Goal: Information Seeking & Learning: Learn about a topic

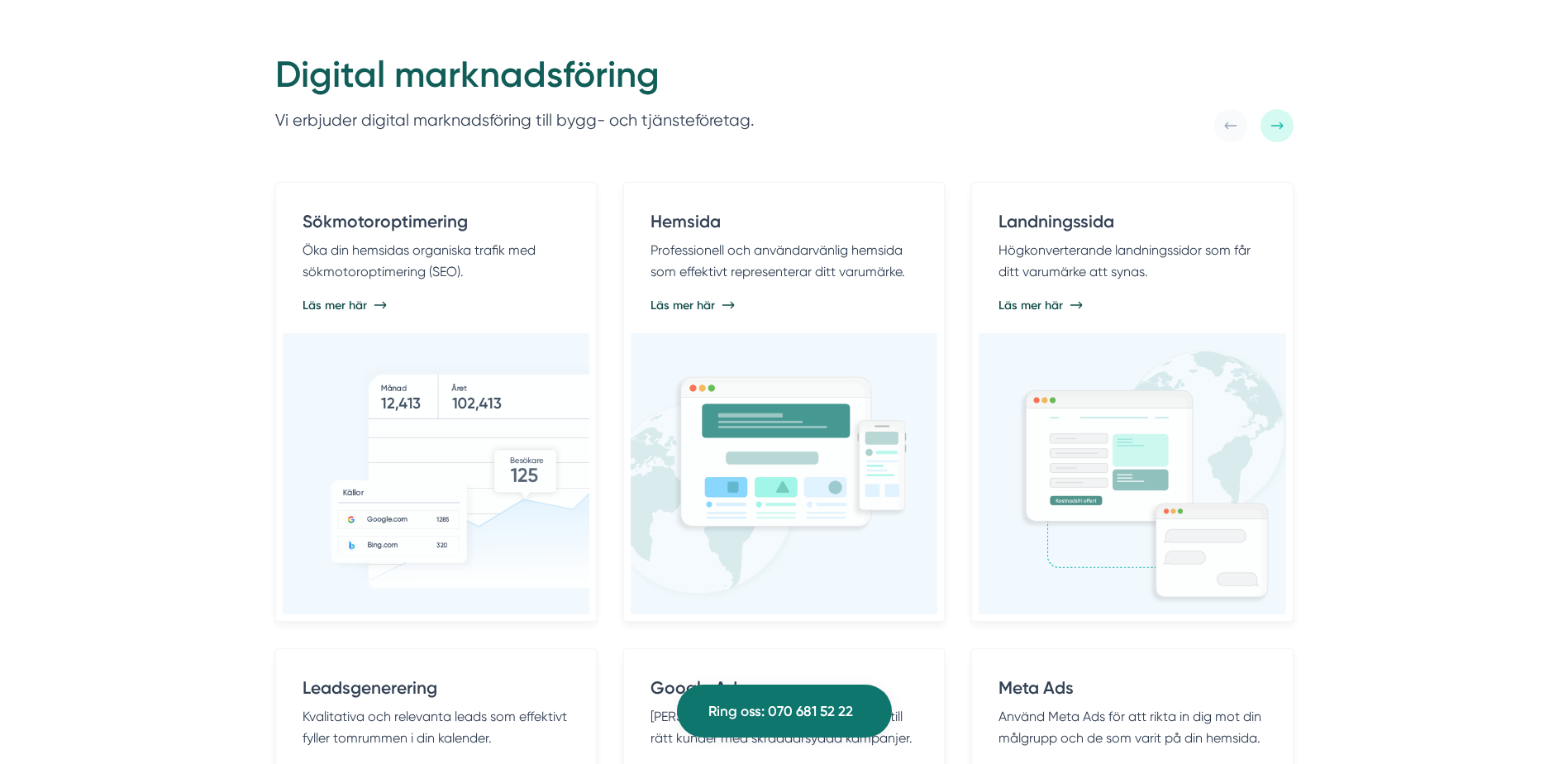
scroll to position [744, 0]
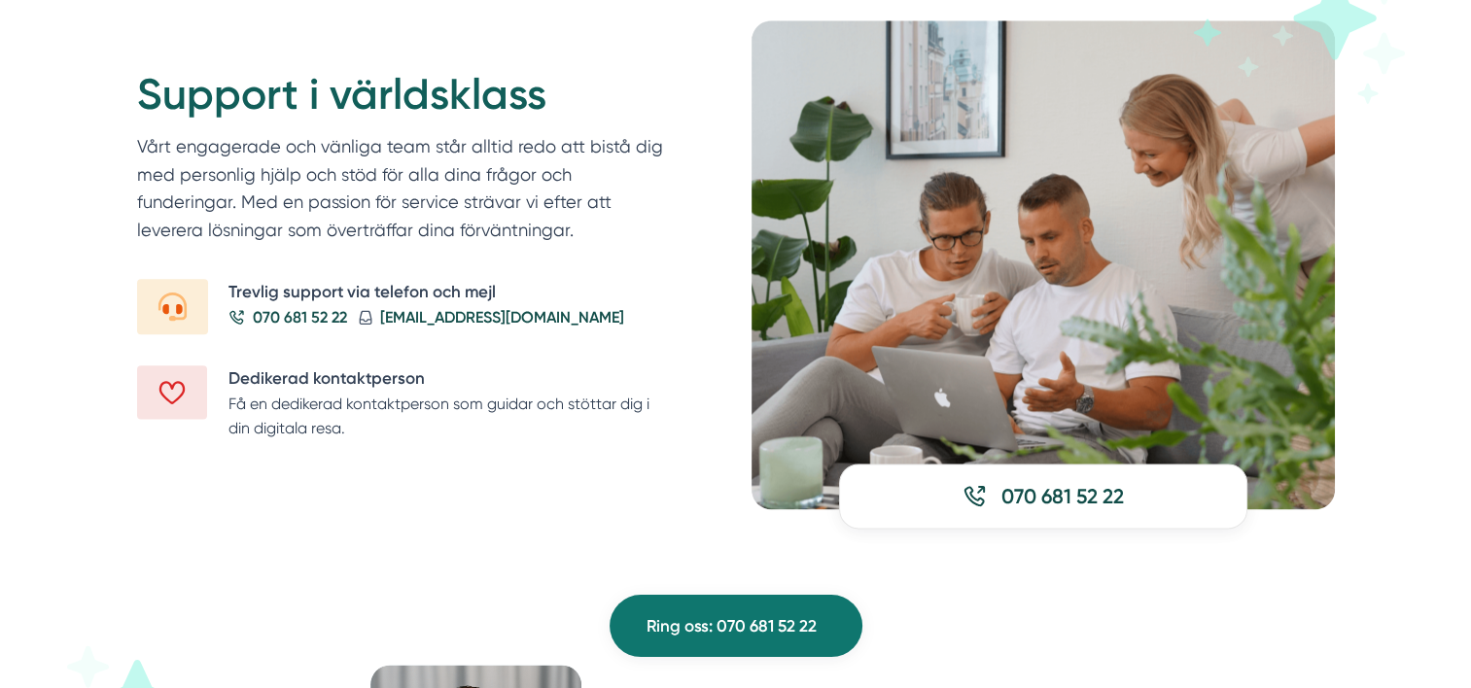
scroll to position [2334, 0]
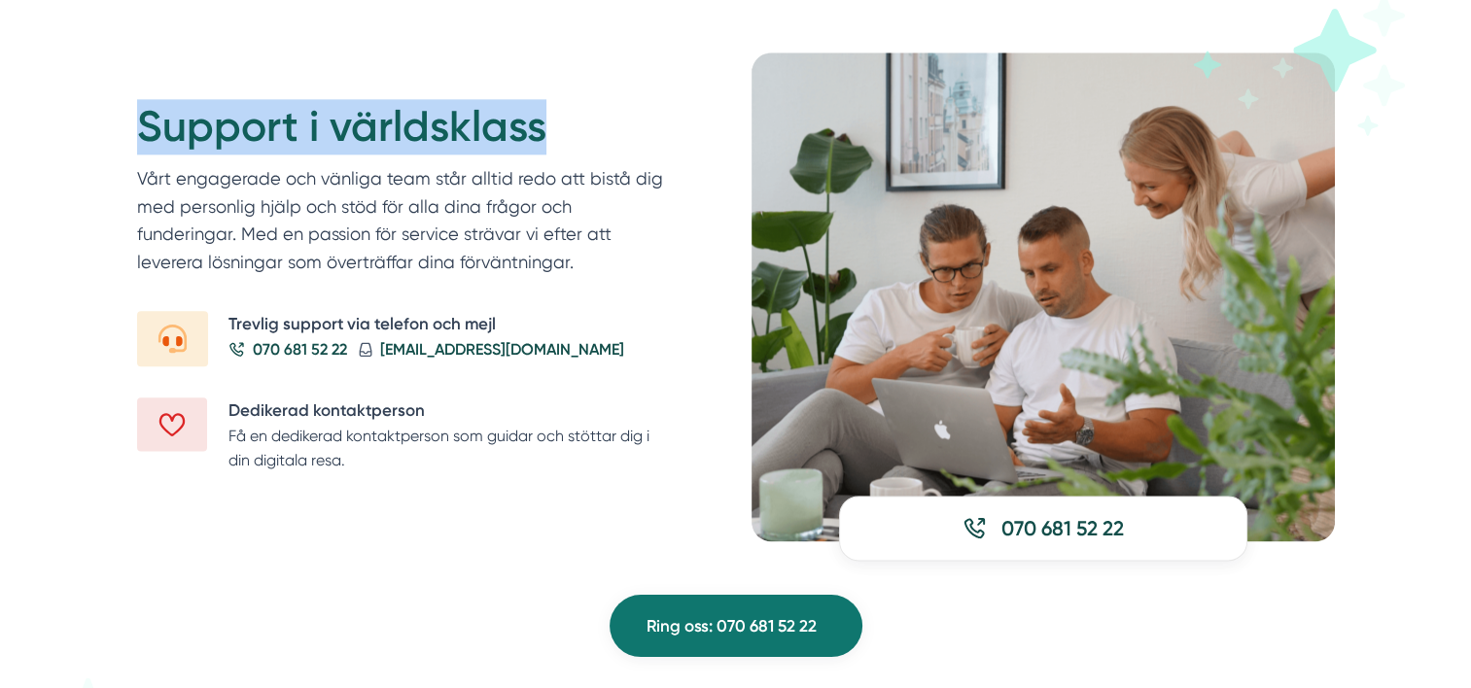
drag, startPoint x: 140, startPoint y: 125, endPoint x: 542, endPoint y: 145, distance: 402.1
click at [542, 145] on h2 "Support i världsklass" at bounding box center [405, 132] width 537 height 66
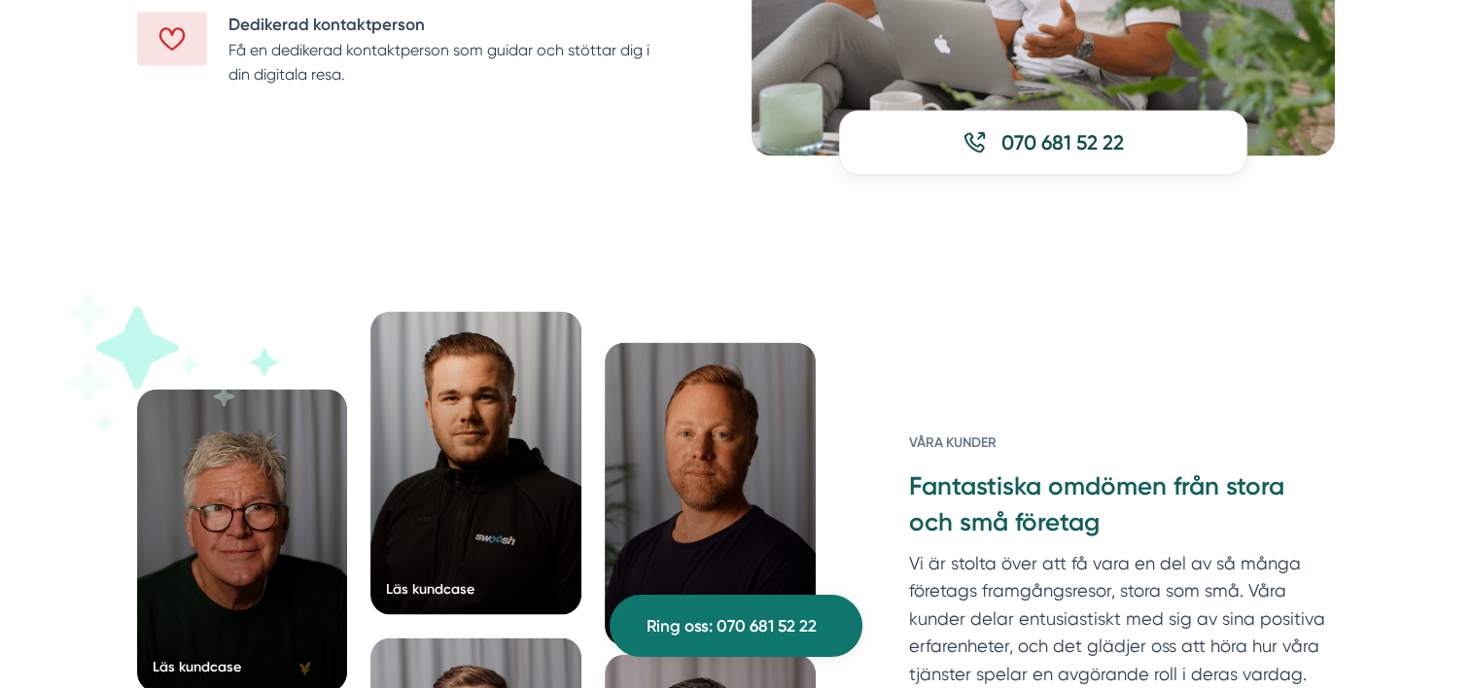
scroll to position [3014, 0]
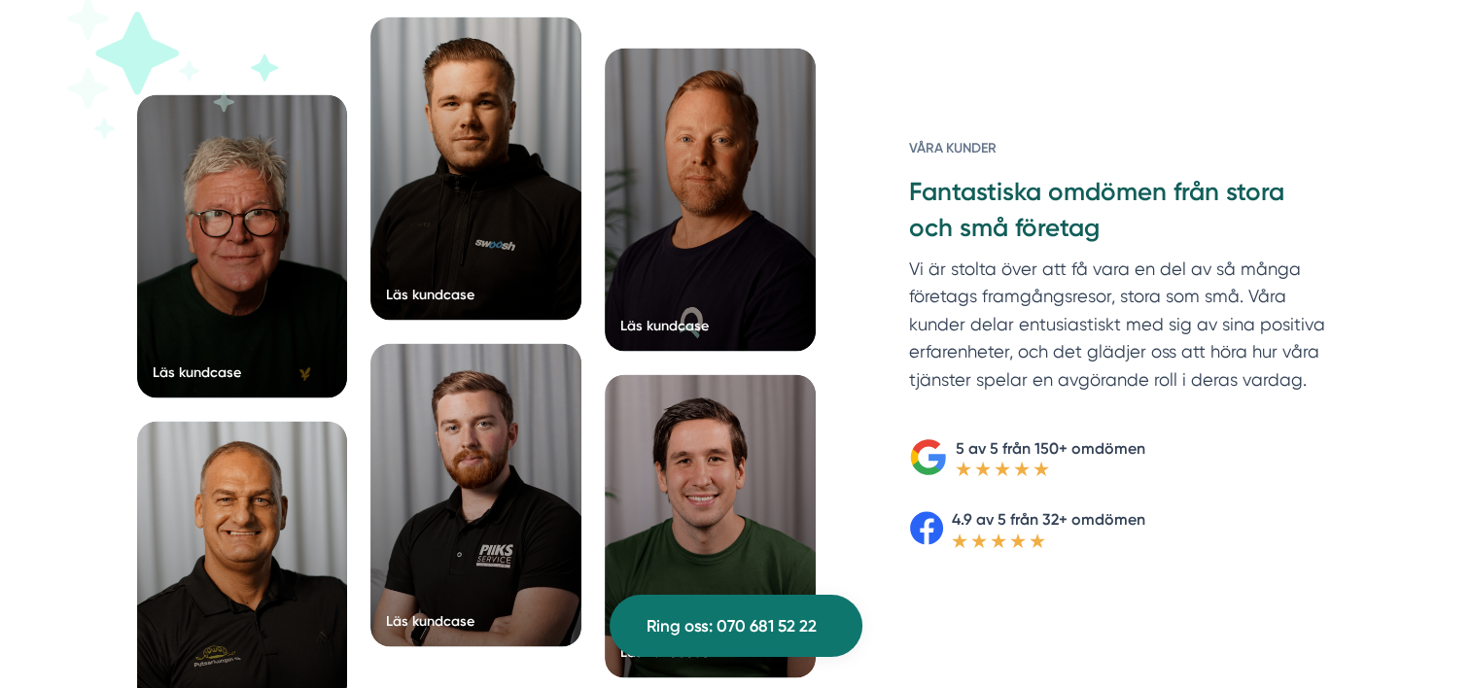
drag, startPoint x: 900, startPoint y: 139, endPoint x: 1154, endPoint y: 210, distance: 263.5
click at [1154, 210] on div "Våra kunder Fantastiska omdömen från stora och små företag Vi är stolta över at…" at bounding box center [1099, 343] width 472 height 410
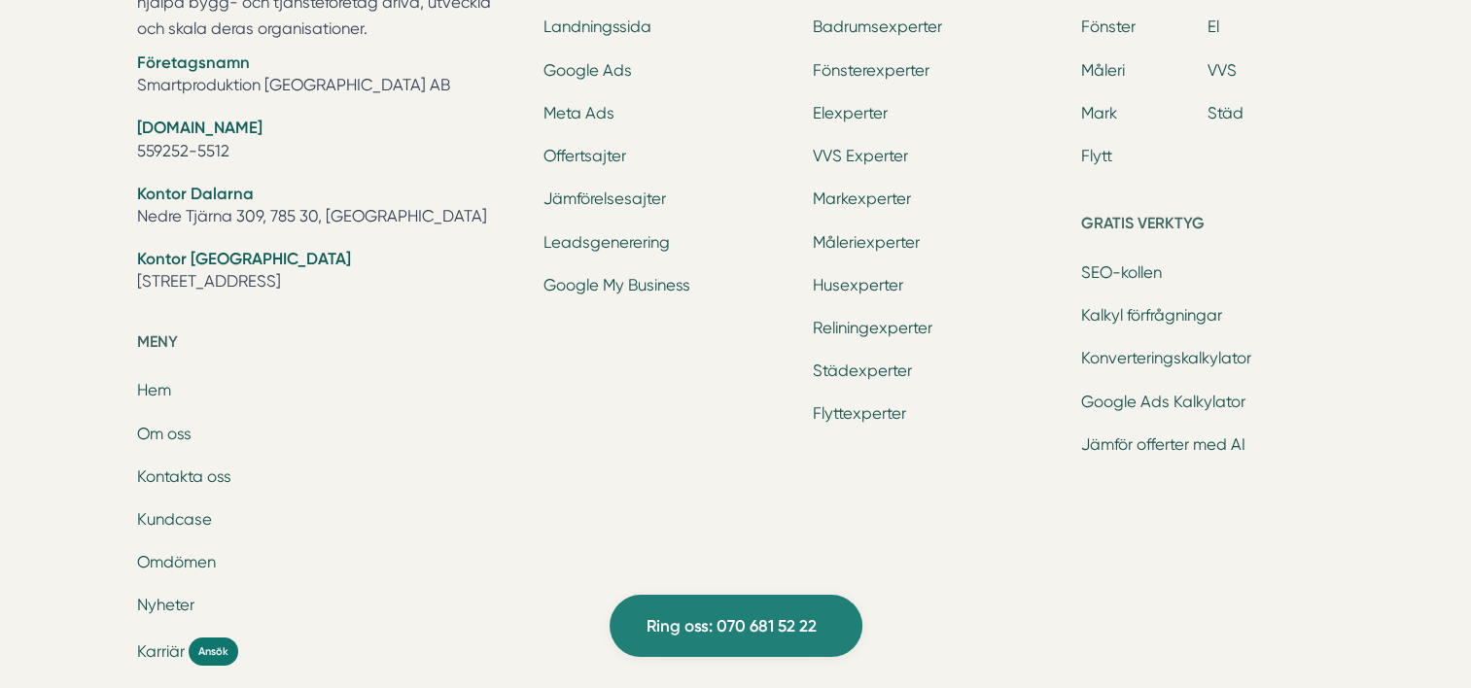
scroll to position [0, 0]
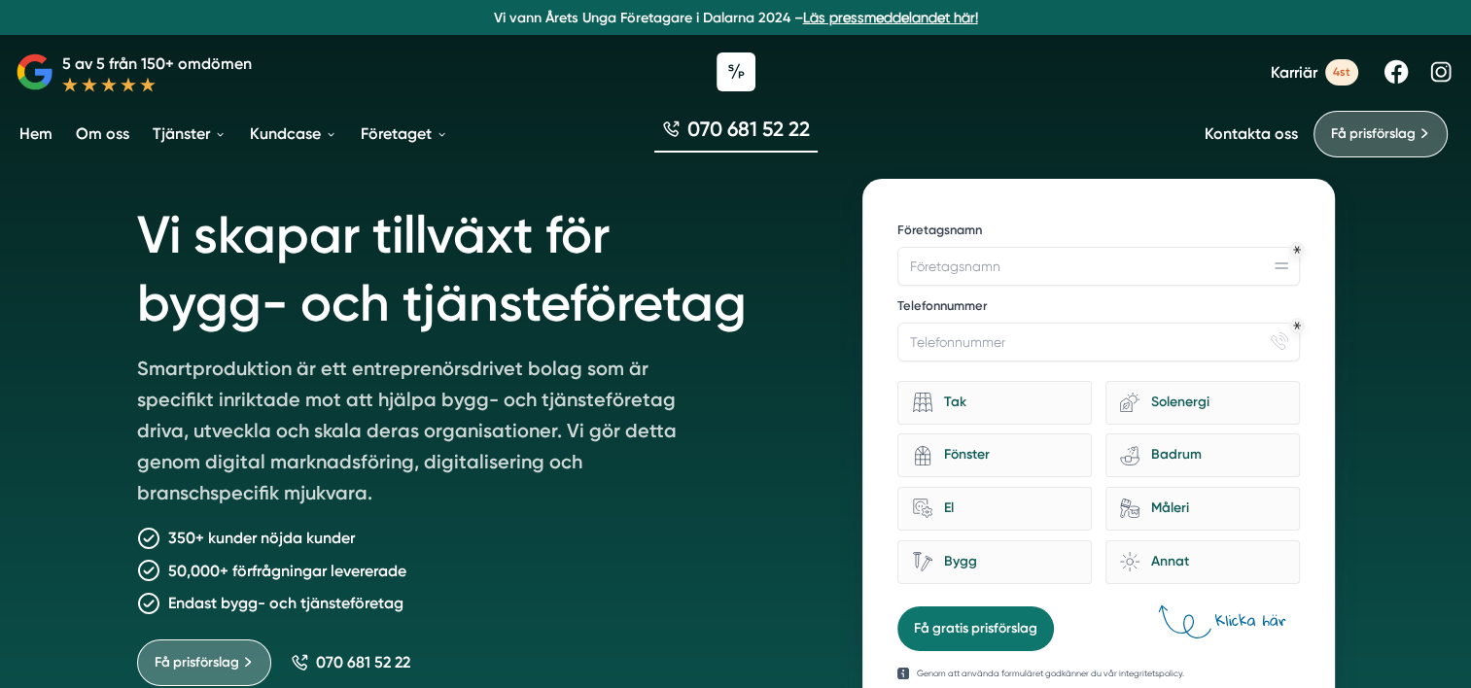
click at [102, 139] on link "Om oss" at bounding box center [102, 134] width 61 height 50
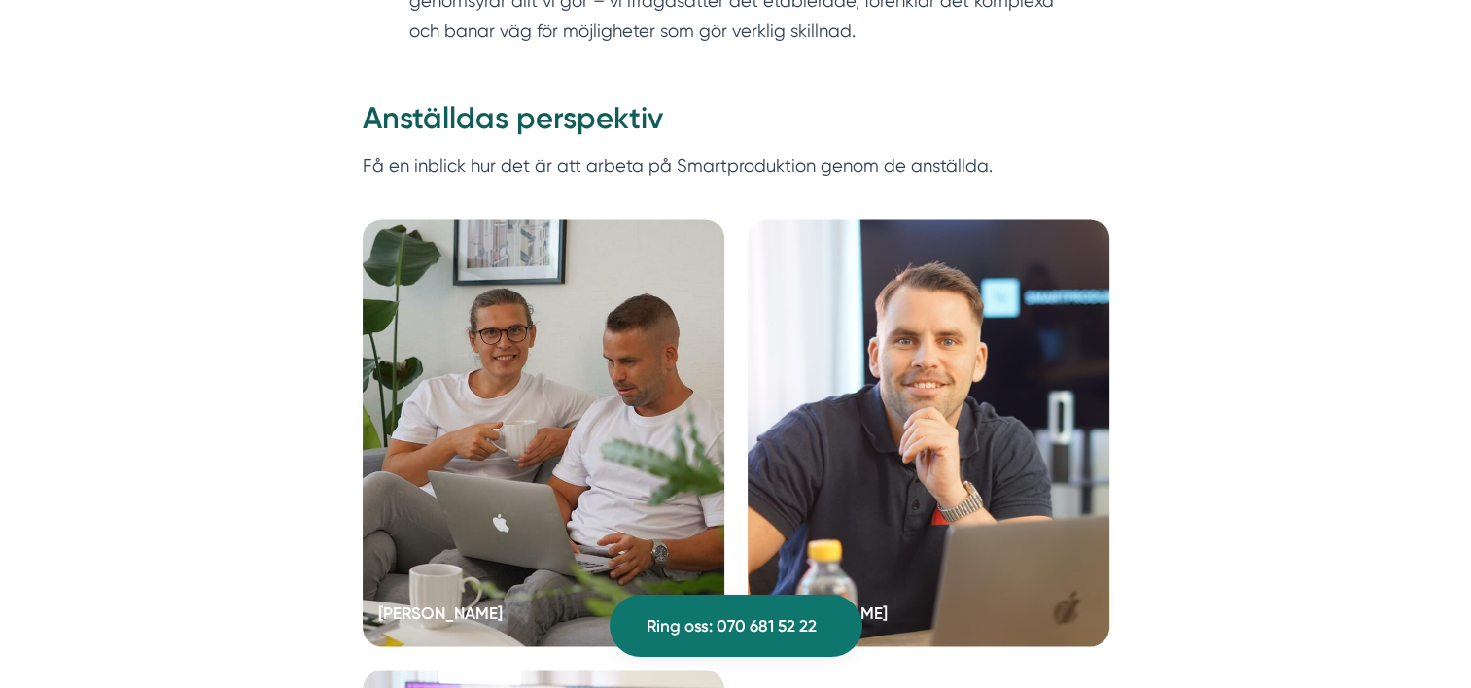
scroll to position [3695, 0]
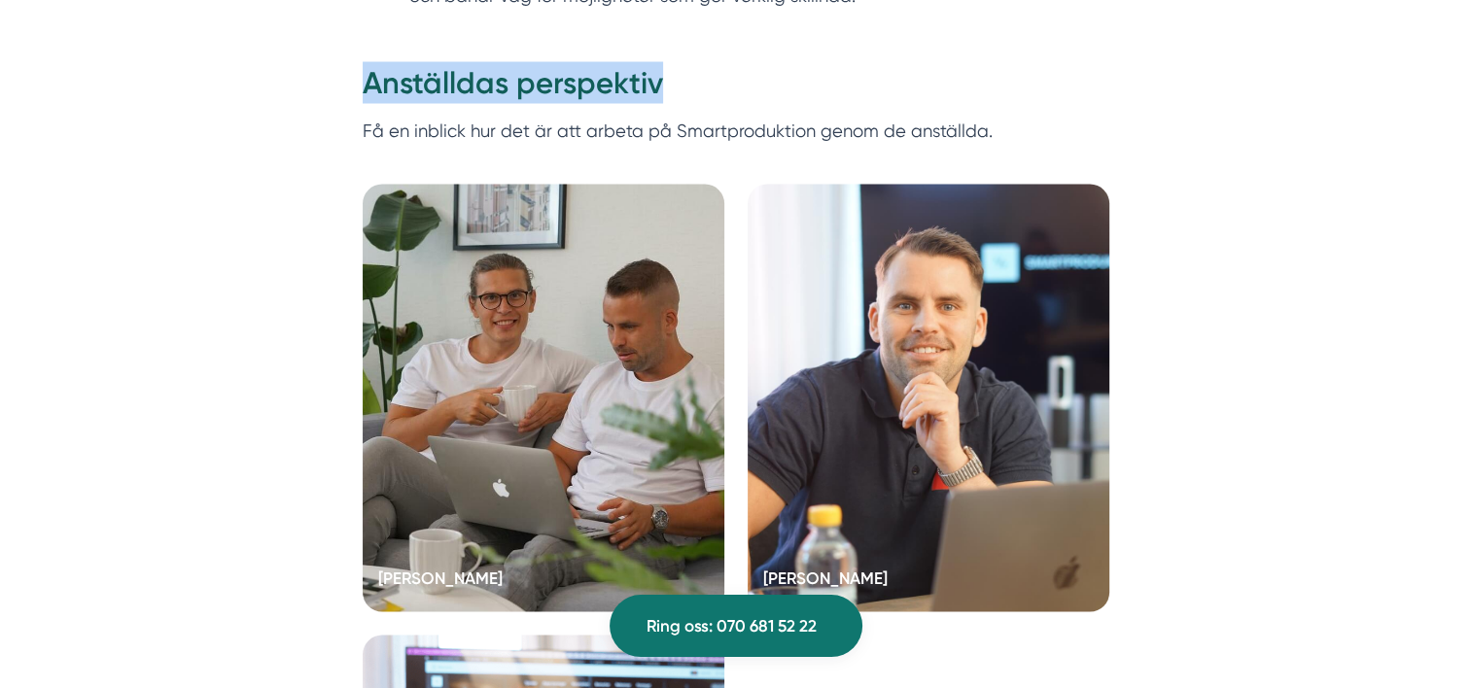
drag, startPoint x: 381, startPoint y: 97, endPoint x: 685, endPoint y: 89, distance: 303.5
click at [685, 89] on h2 "Anställdas perspektiv" at bounding box center [736, 89] width 747 height 54
copy h2 "Anställdas perspektiv"
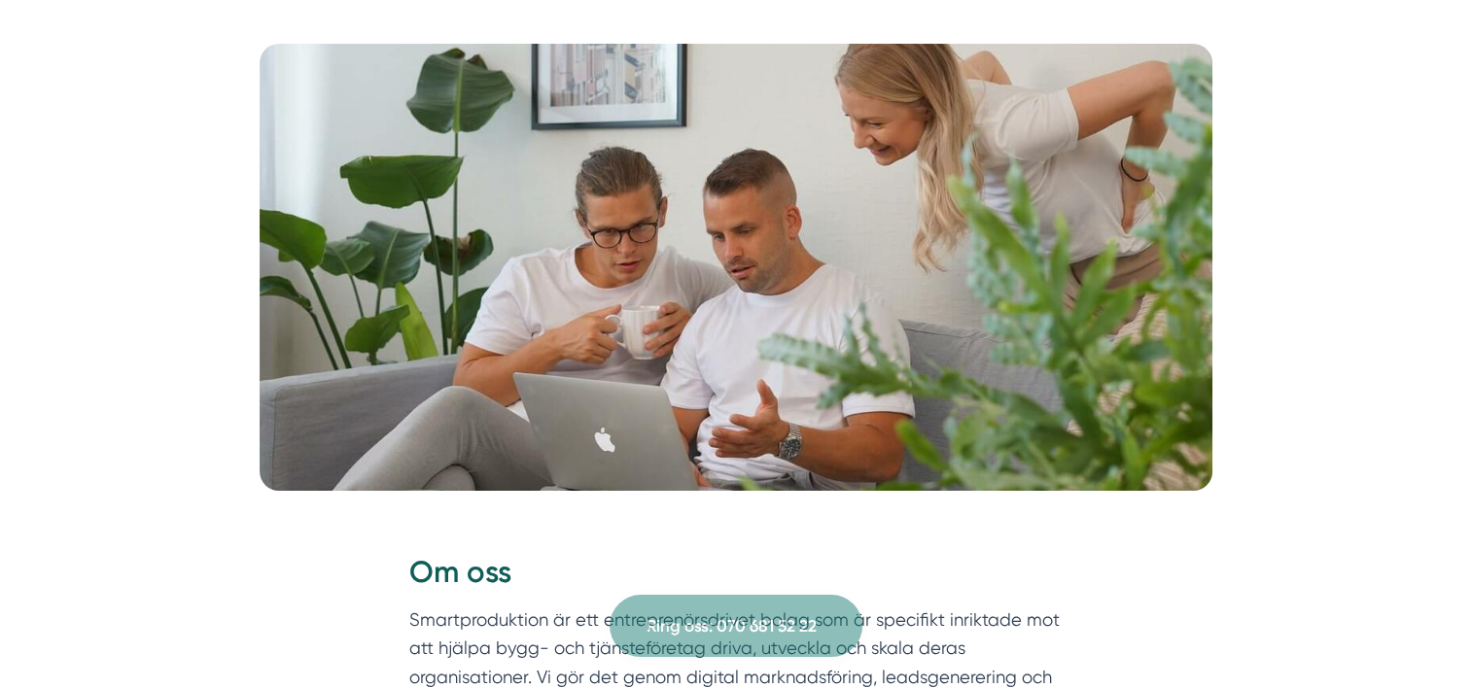
scroll to position [0, 0]
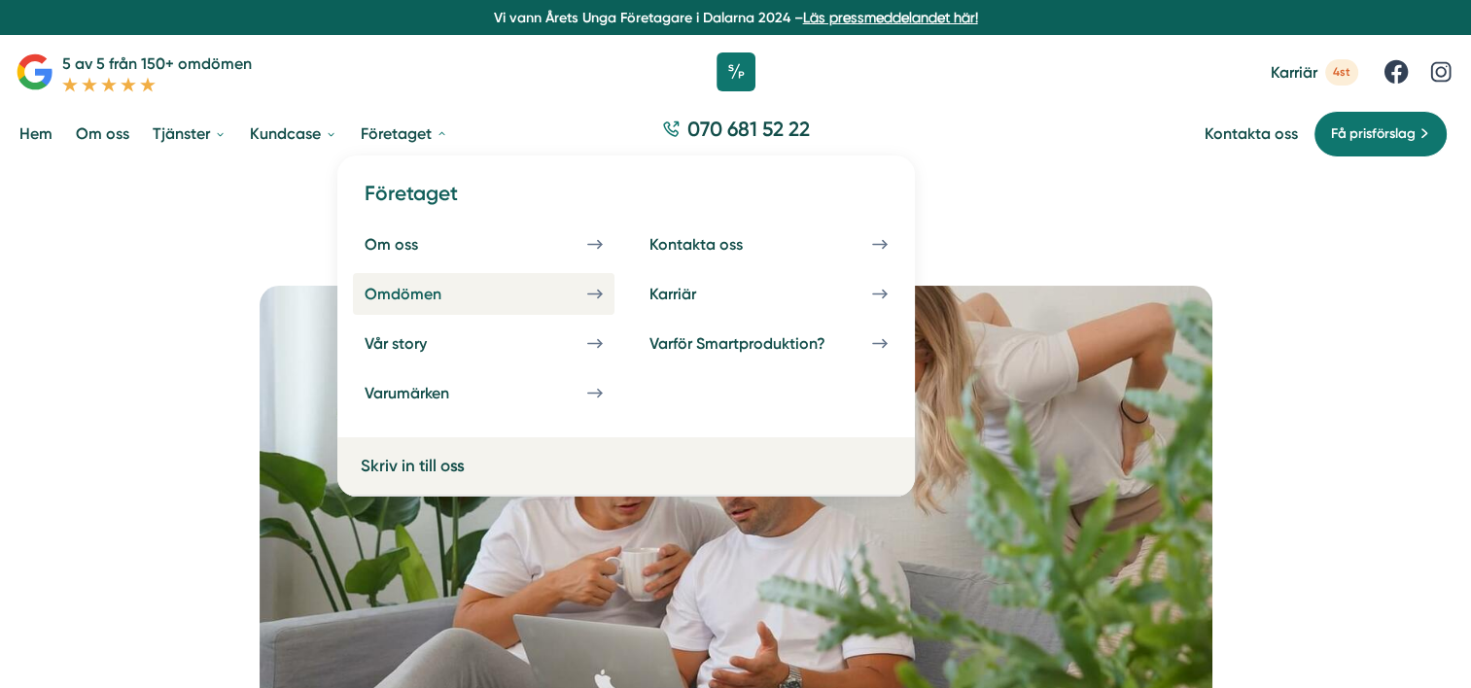
click at [455, 291] on div "Omdömen" at bounding box center [426, 294] width 123 height 18
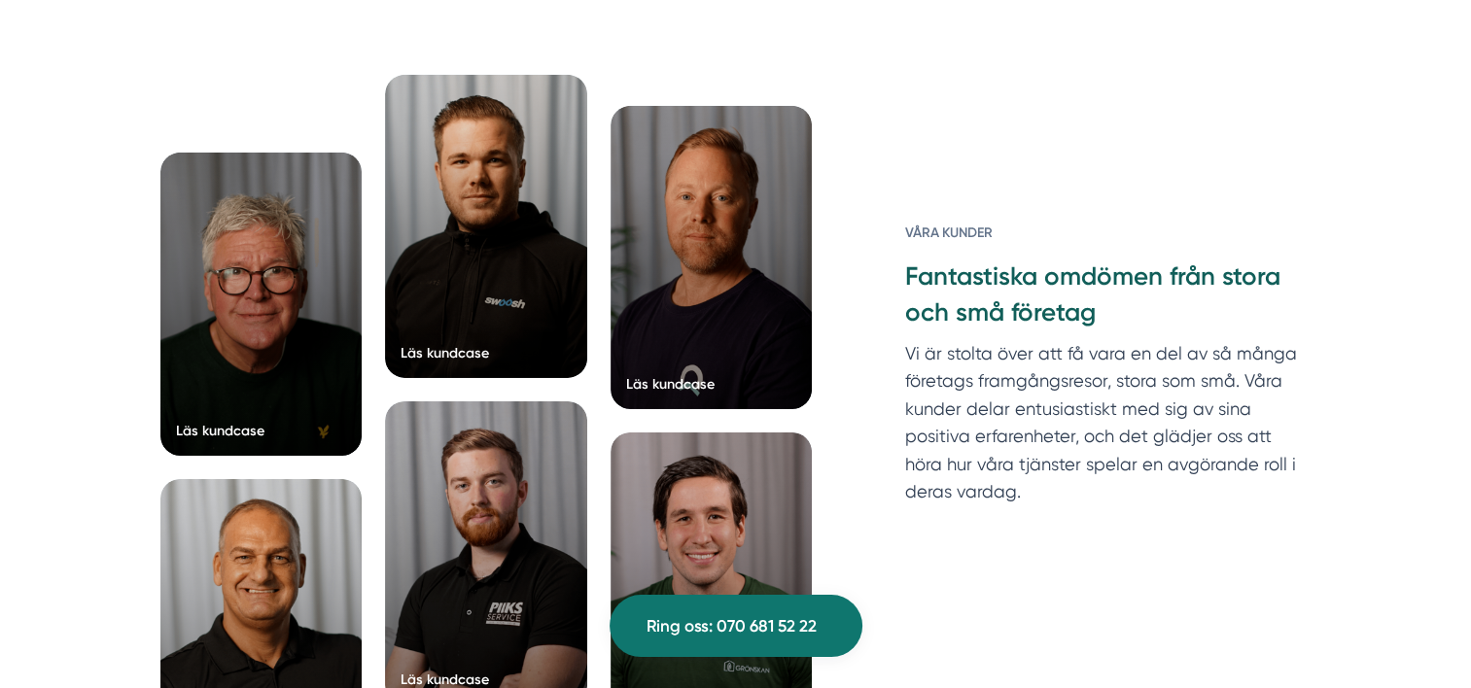
scroll to position [6339, 0]
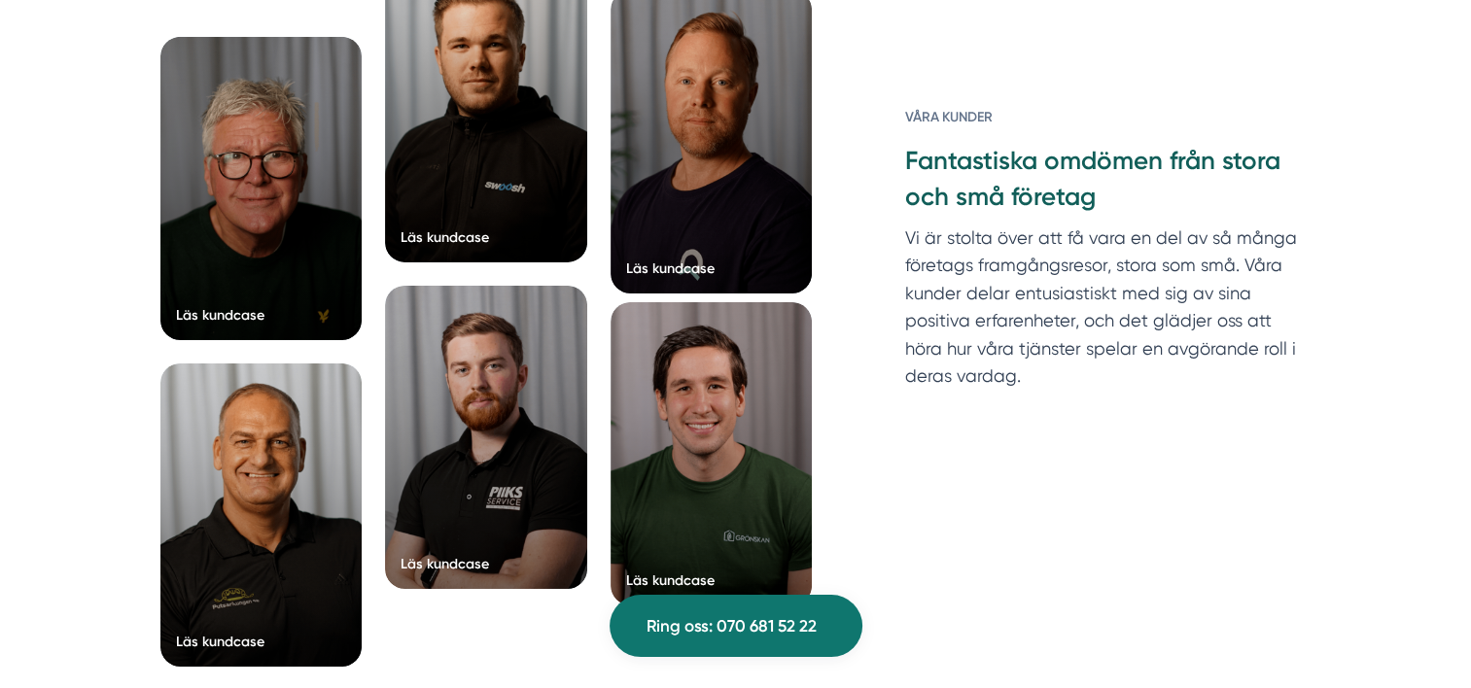
click at [770, 425] on div at bounding box center [712, 453] width 202 height 303
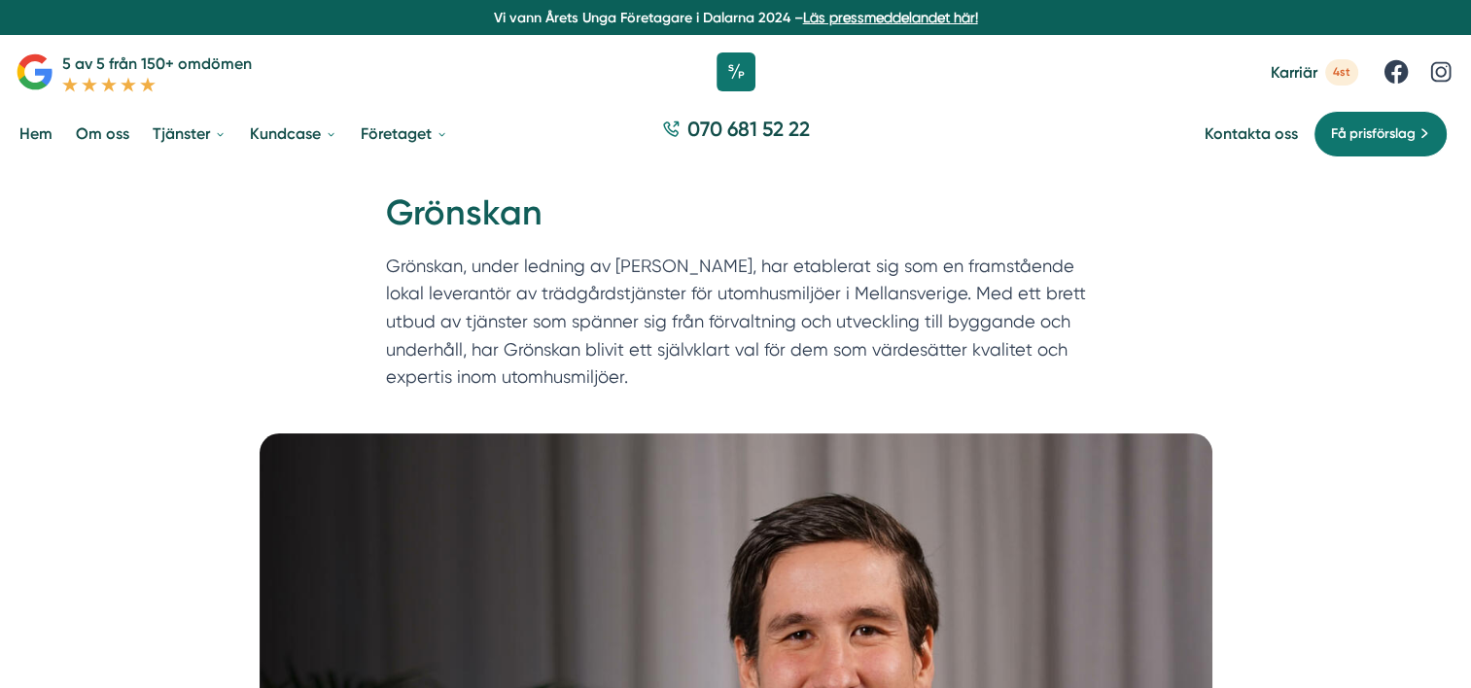
click at [47, 140] on link "Hem" at bounding box center [36, 134] width 41 height 50
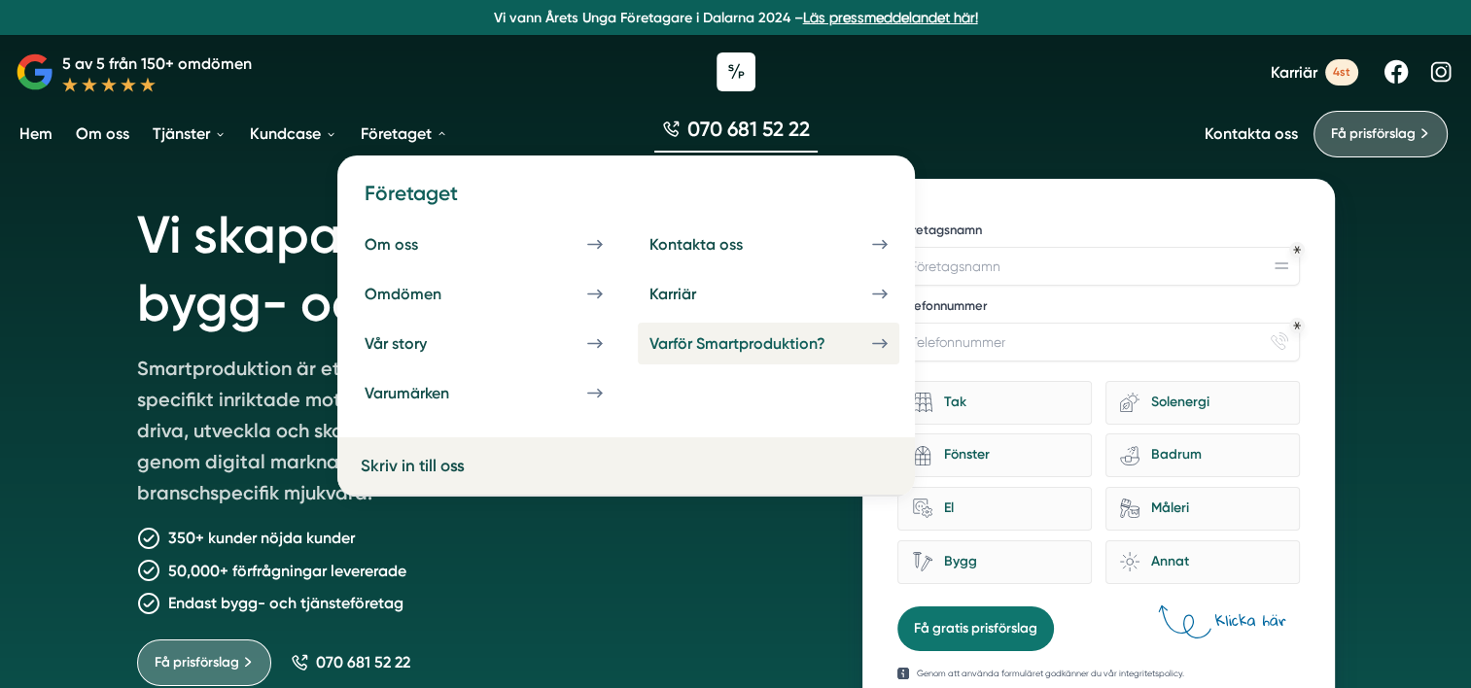
click at [706, 349] on div "Varför Smartproduktion?" at bounding box center [761, 344] width 223 height 18
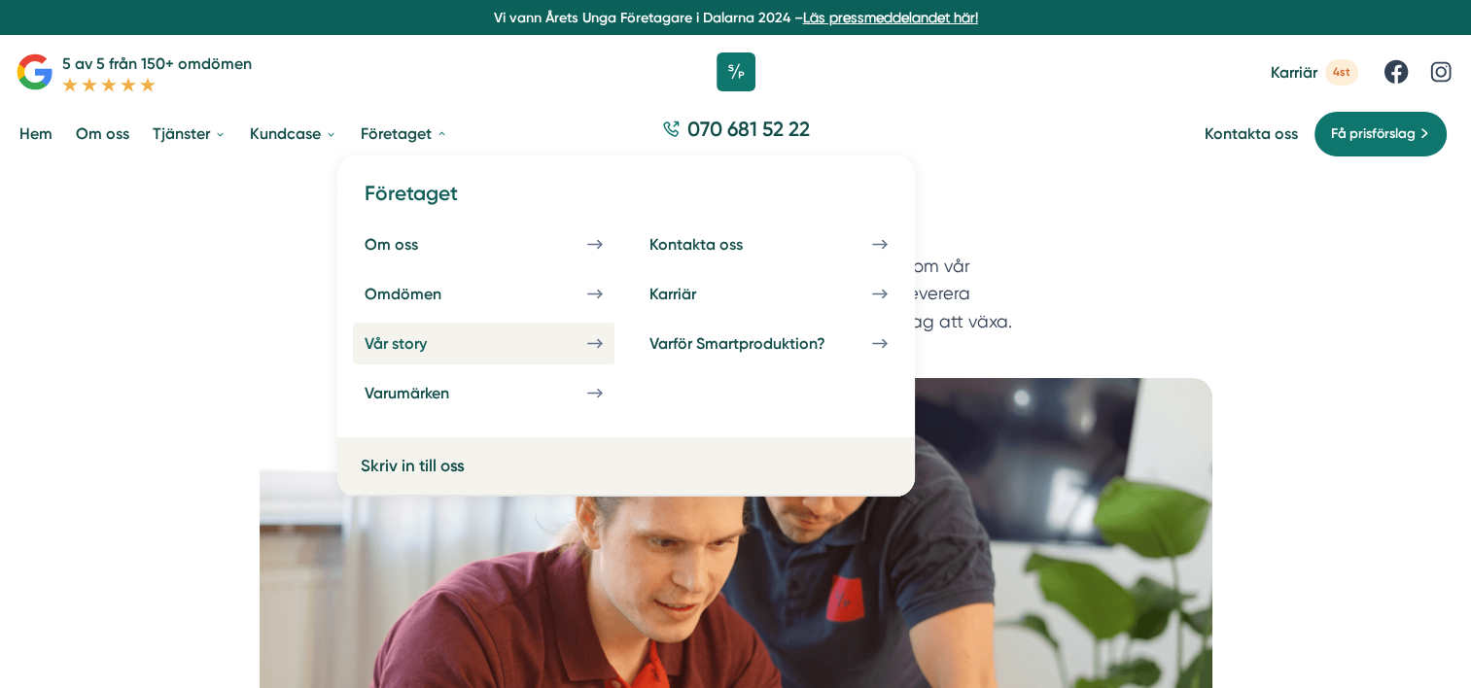
click at [582, 358] on link "Vår story" at bounding box center [484, 344] width 262 height 42
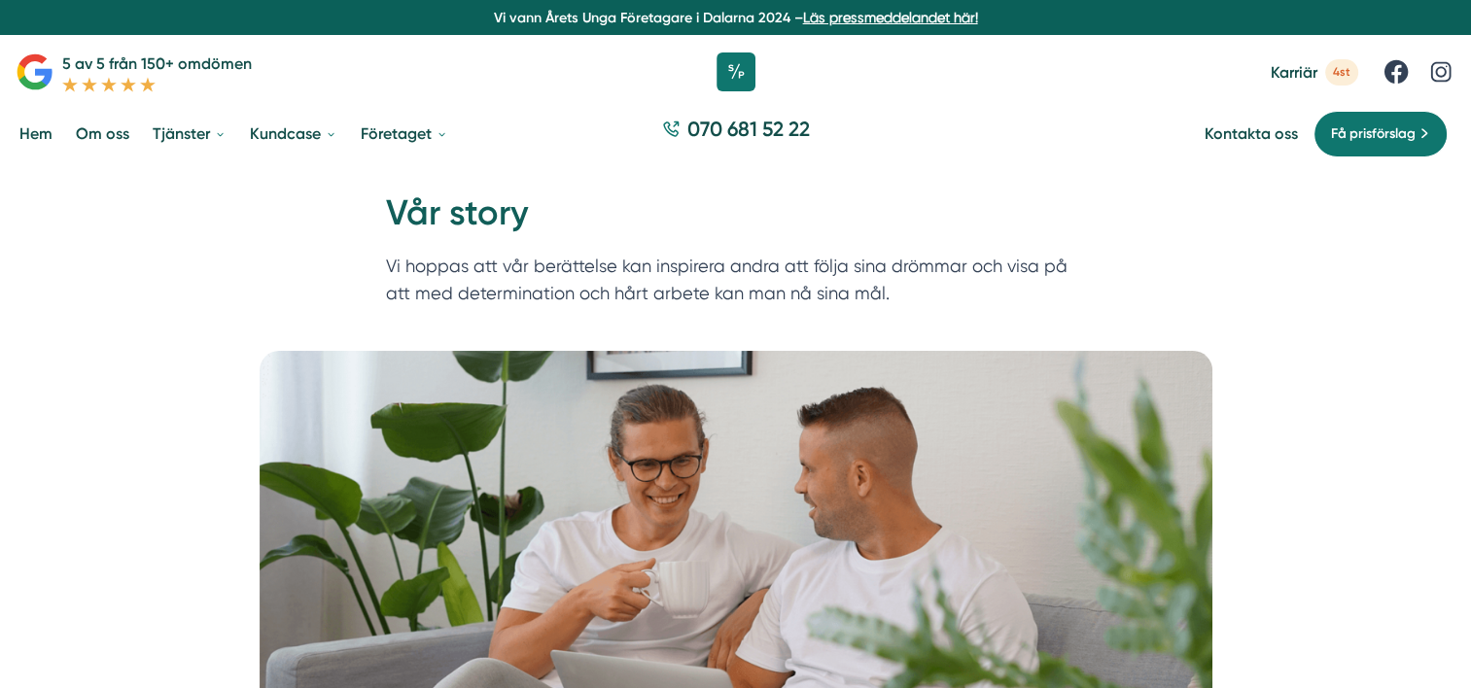
click at [42, 138] on link "Hem" at bounding box center [36, 134] width 41 height 50
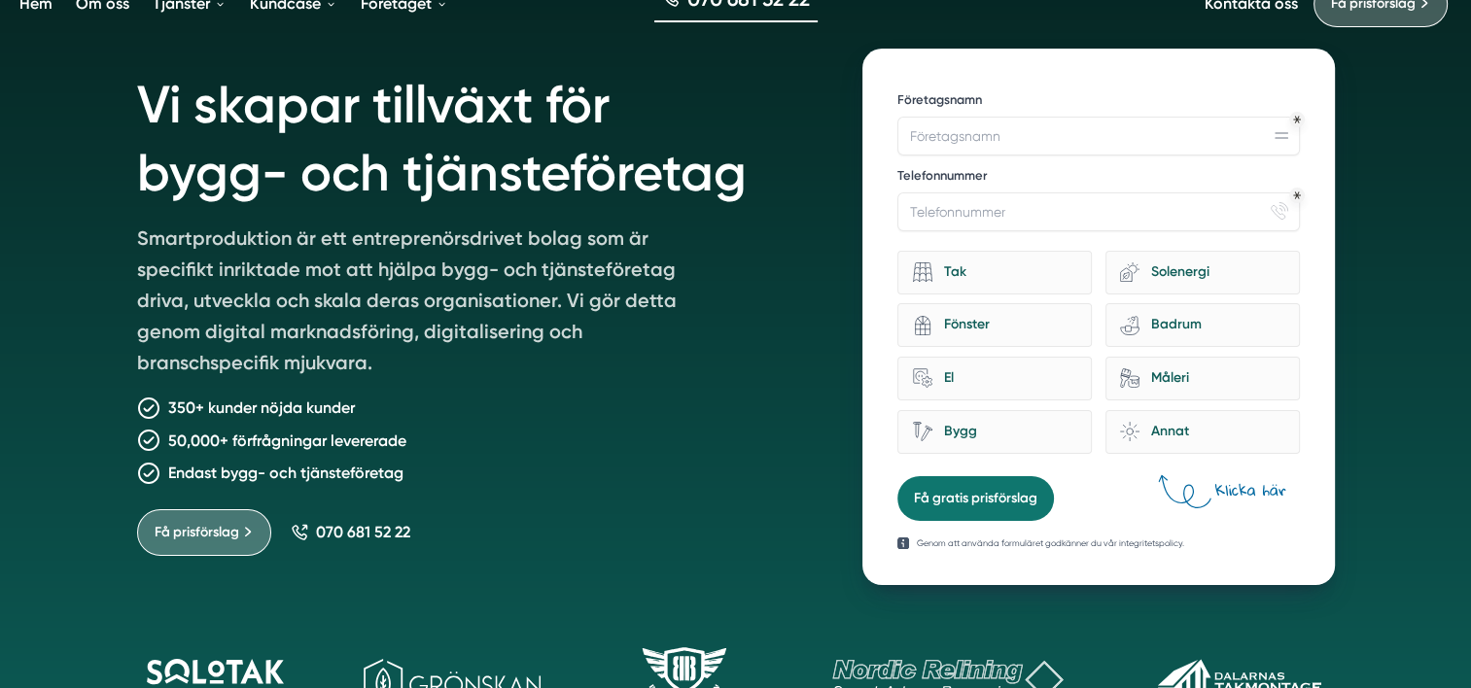
scroll to position [97, 0]
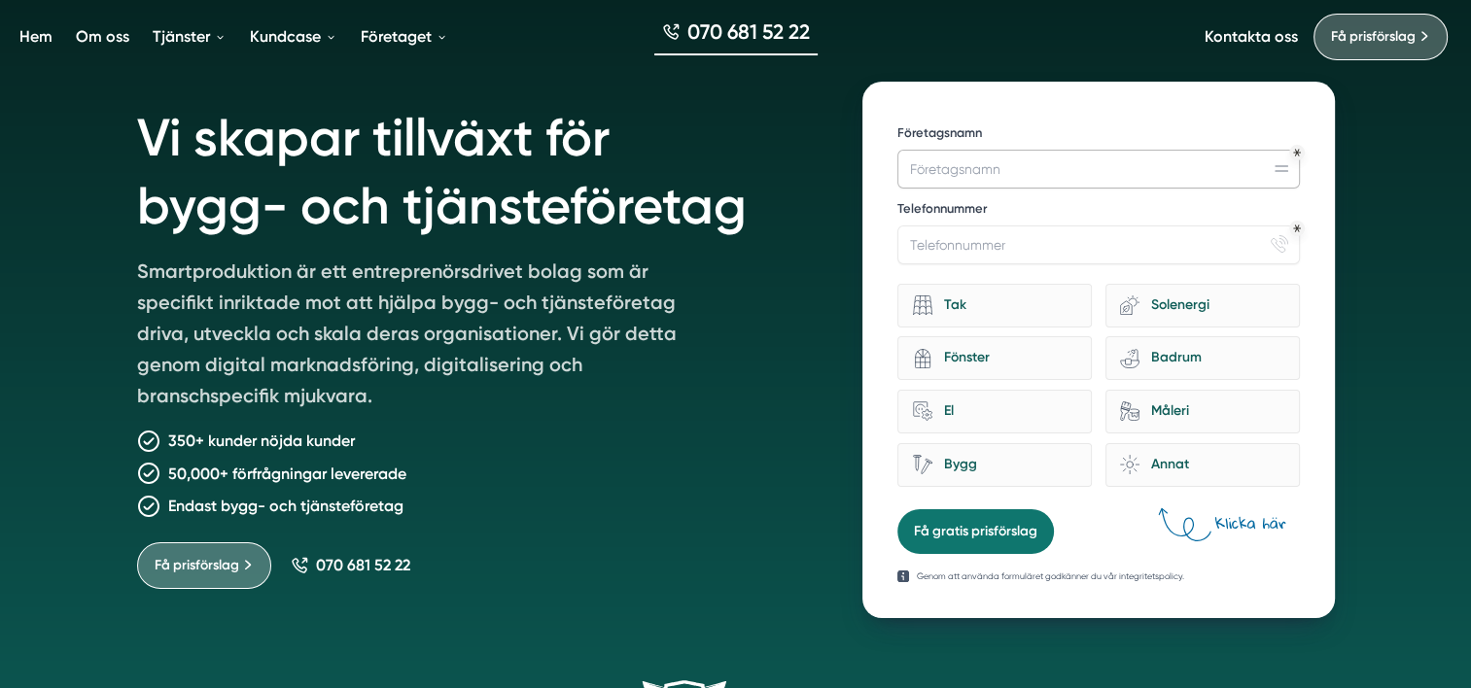
click at [1017, 167] on input "Företagsnamn" at bounding box center [1099, 169] width 402 height 39
click at [1037, 246] on input "Telefonnummer" at bounding box center [1099, 245] width 402 height 39
